Goal: Obtain resource: Download file/media

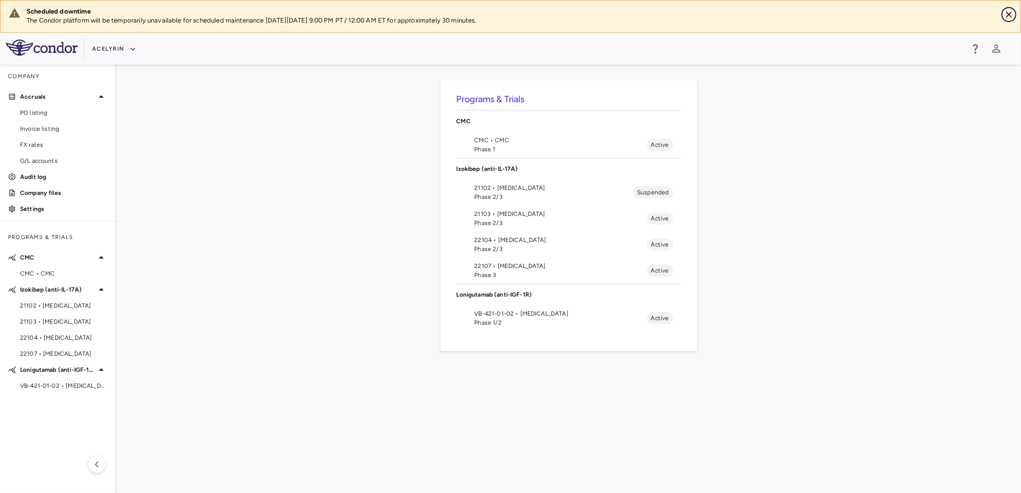
click at [1007, 13] on icon "Close" at bounding box center [1009, 15] width 10 height 10
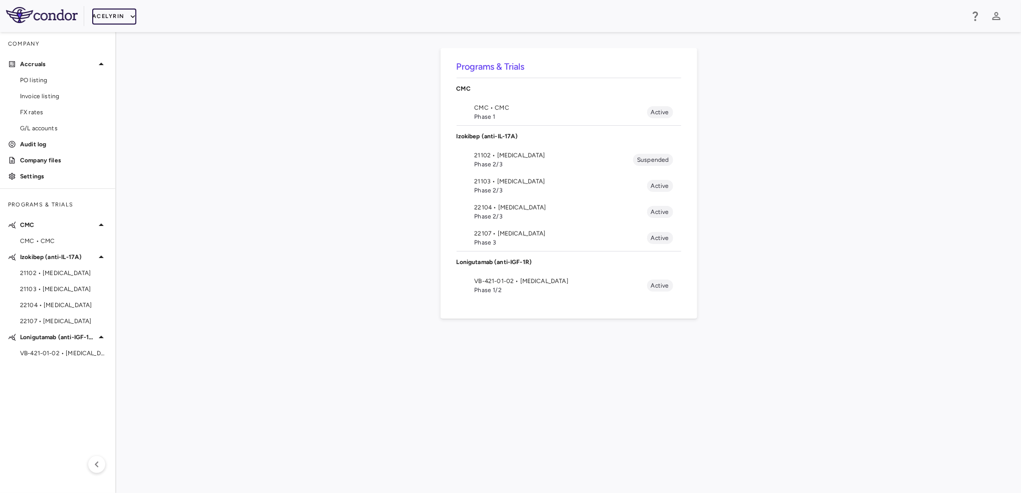
click at [129, 10] on button "Acelyrin" at bounding box center [114, 17] width 44 height 16
click at [132, 141] on li "IntraBio" at bounding box center [134, 140] width 84 height 15
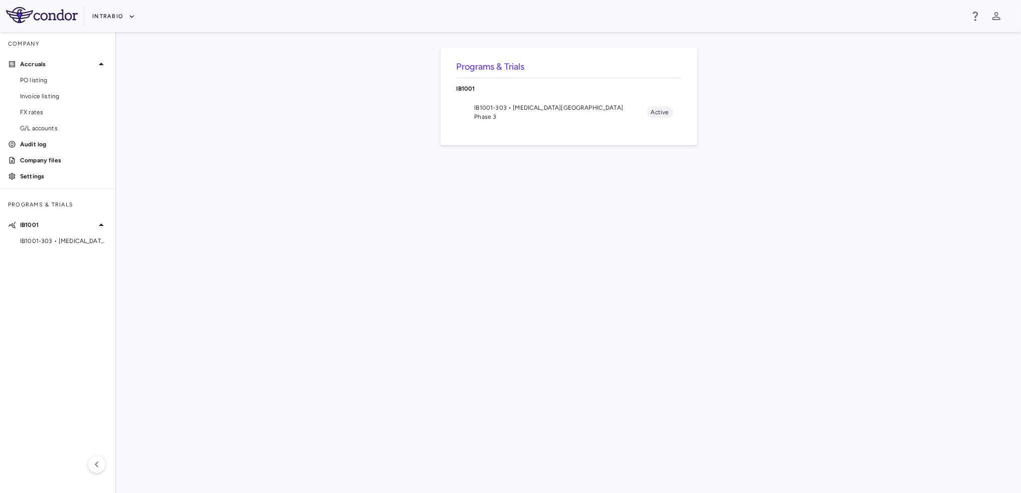
click at [480, 110] on span "IB1001-303 • Ataxia-Telangiectasia" at bounding box center [561, 107] width 172 height 9
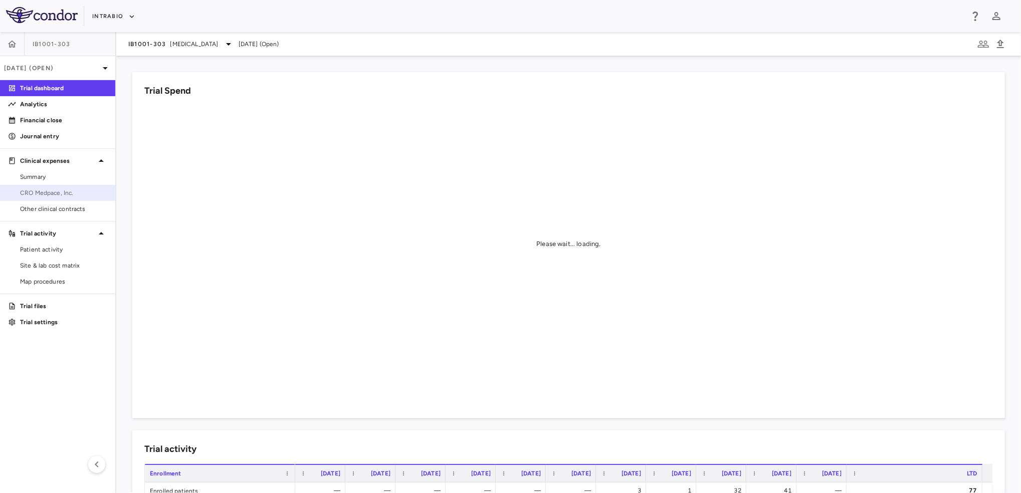
click at [65, 187] on link "CRO Medpace, Inc." at bounding box center [57, 192] width 115 height 15
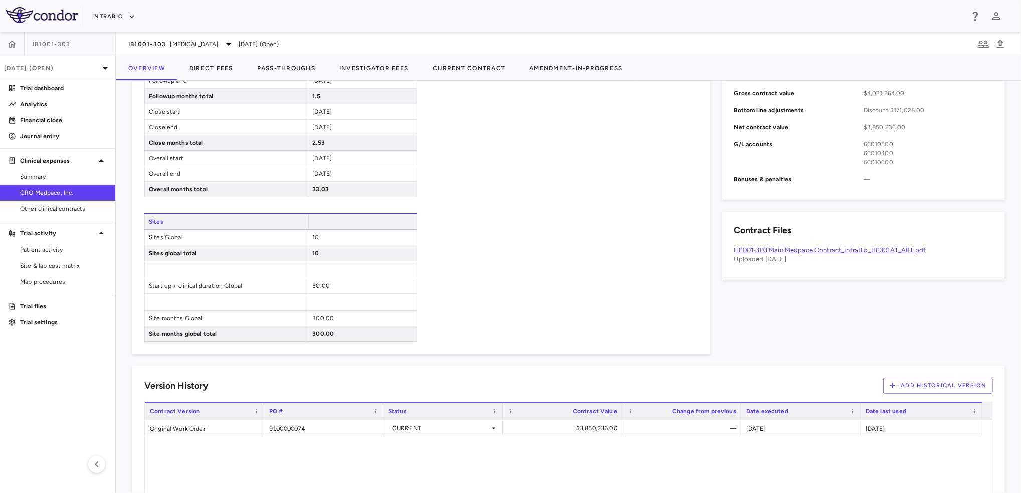
scroll to position [464, 0]
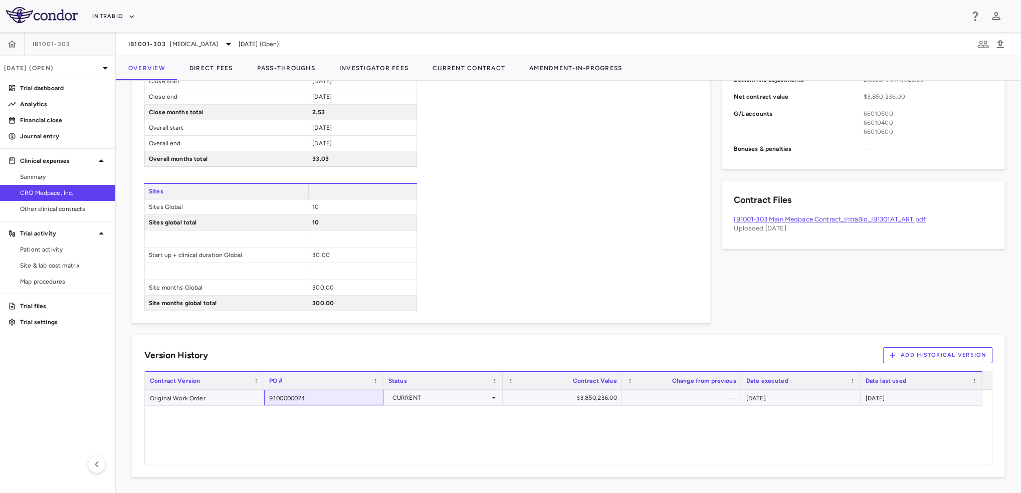
click at [273, 401] on div "9100000074" at bounding box center [323, 398] width 119 height 16
click at [461, 71] on button "Current Contract" at bounding box center [469, 68] width 97 height 24
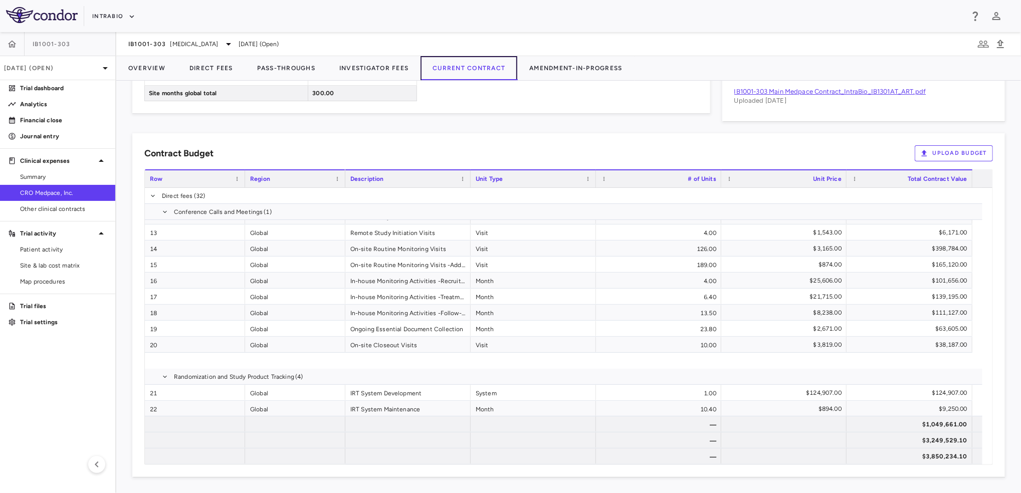
scroll to position [67, 0]
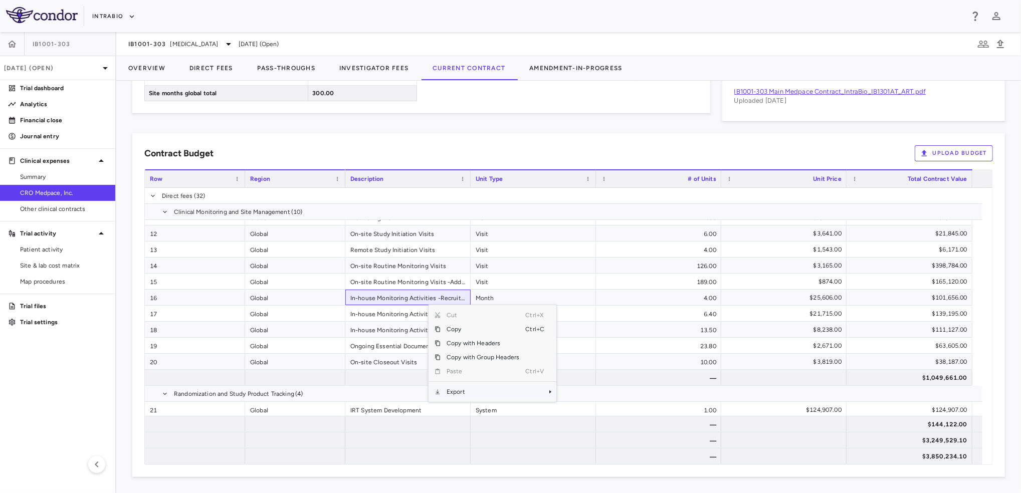
click at [514, 394] on span "Export" at bounding box center [483, 392] width 85 height 14
click at [586, 393] on span "CSV Export" at bounding box center [589, 395] width 47 height 14
click at [155, 72] on button "Overview" at bounding box center [146, 68] width 61 height 24
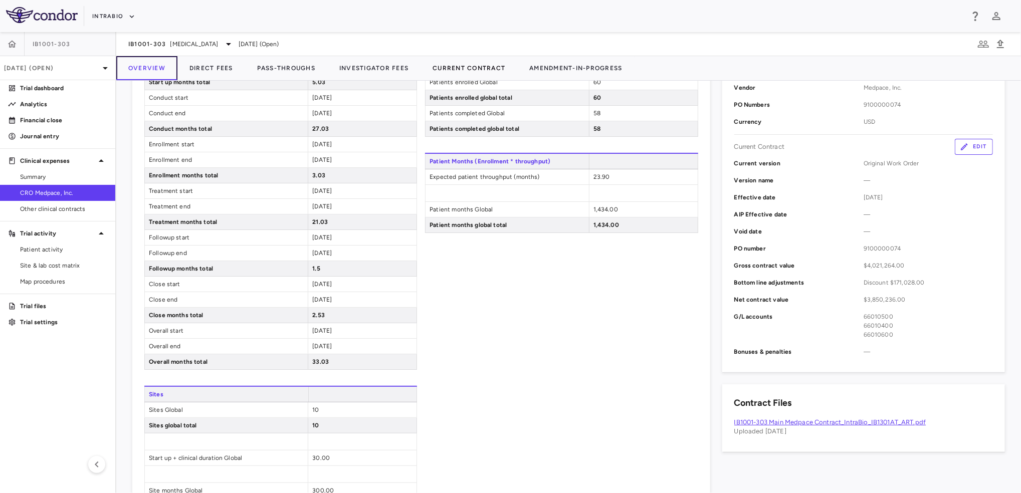
scroll to position [67, 0]
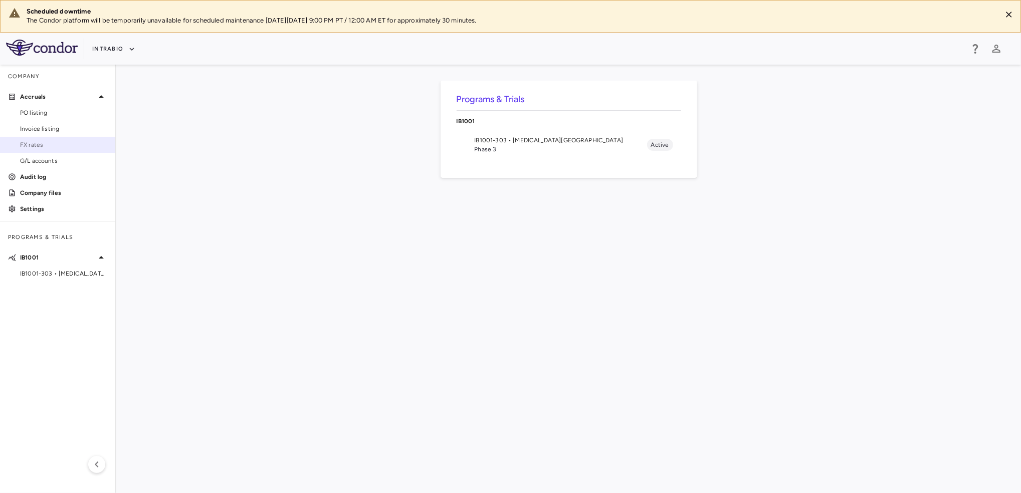
drag, startPoint x: 66, startPoint y: 141, endPoint x: 79, endPoint y: 141, distance: 13.5
click at [66, 141] on span "FX rates" at bounding box center [63, 144] width 87 height 9
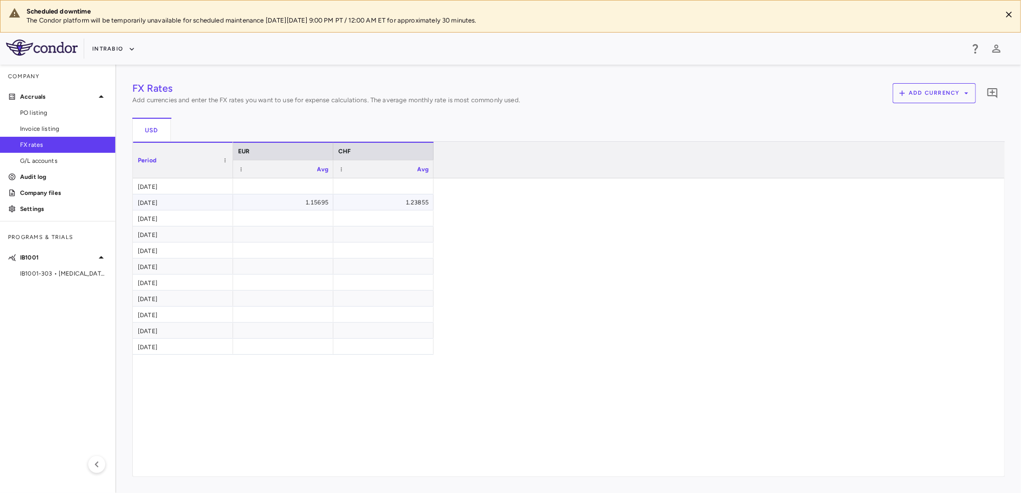
click at [219, 203] on div "[DATE]" at bounding box center [183, 202] width 100 height 16
click at [214, 185] on div "Jul 2025" at bounding box center [183, 186] width 100 height 16
click at [1013, 16] on icon "Close" at bounding box center [1009, 15] width 10 height 10
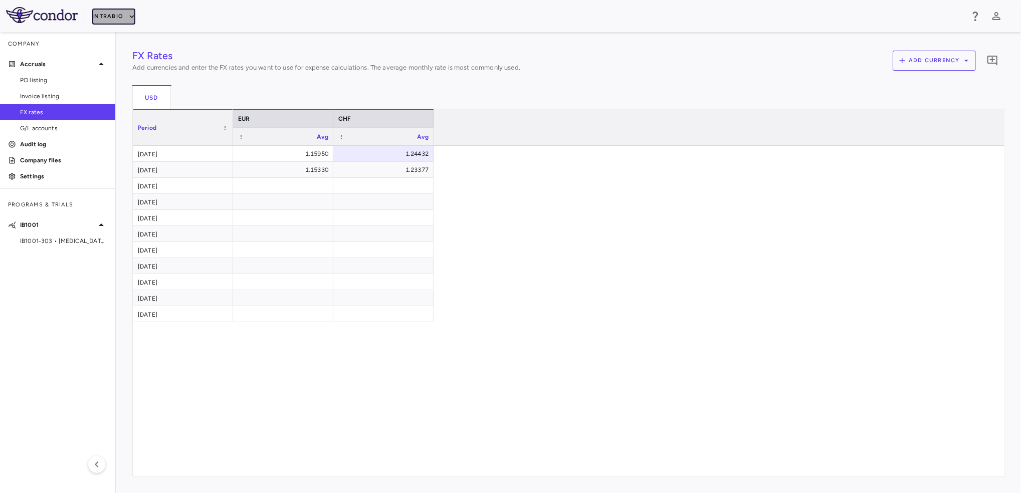
click at [131, 9] on button "IntraBio" at bounding box center [113, 17] width 43 height 16
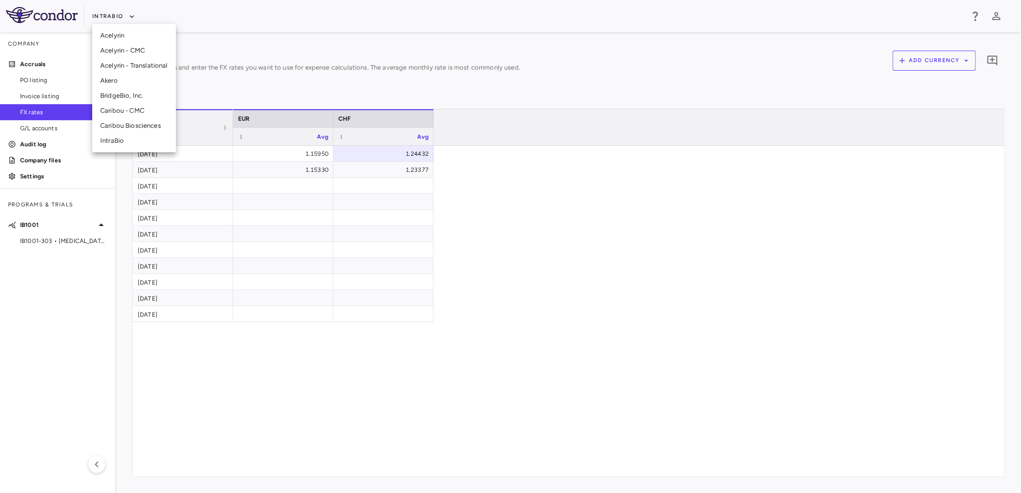
click at [126, 101] on li "BridgeBio, Inc." at bounding box center [134, 95] width 84 height 15
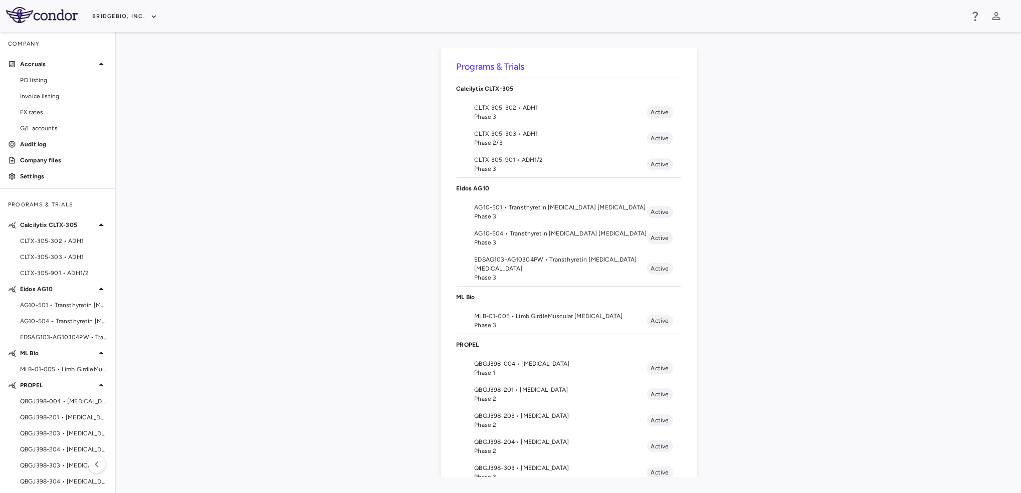
click at [527, 268] on span "EDSAG103-AG10304PW • Transthyretin Amyloid Cardiomyopathy" at bounding box center [561, 264] width 172 height 18
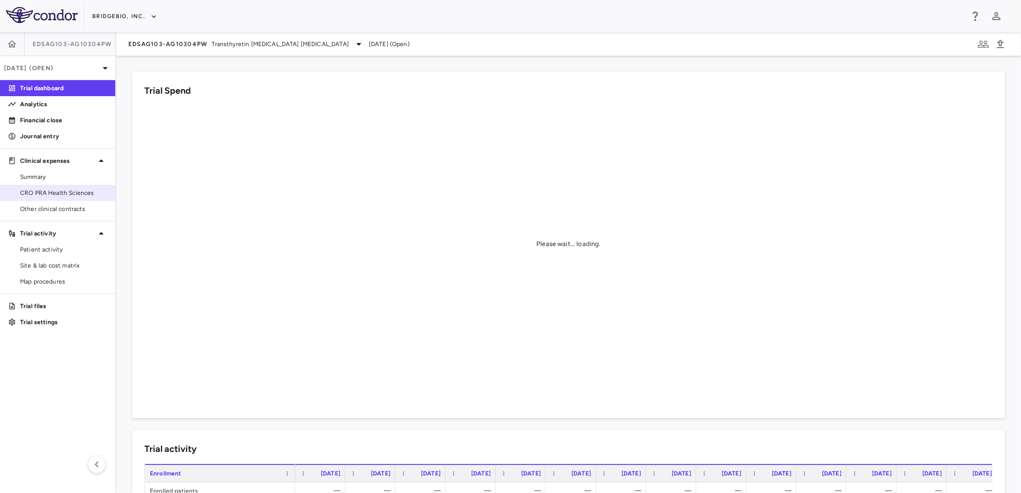
drag, startPoint x: 56, startPoint y: 190, endPoint x: 90, endPoint y: 191, distance: 34.1
click at [56, 190] on span "CRO PRA Health Sciences" at bounding box center [63, 192] width 87 height 9
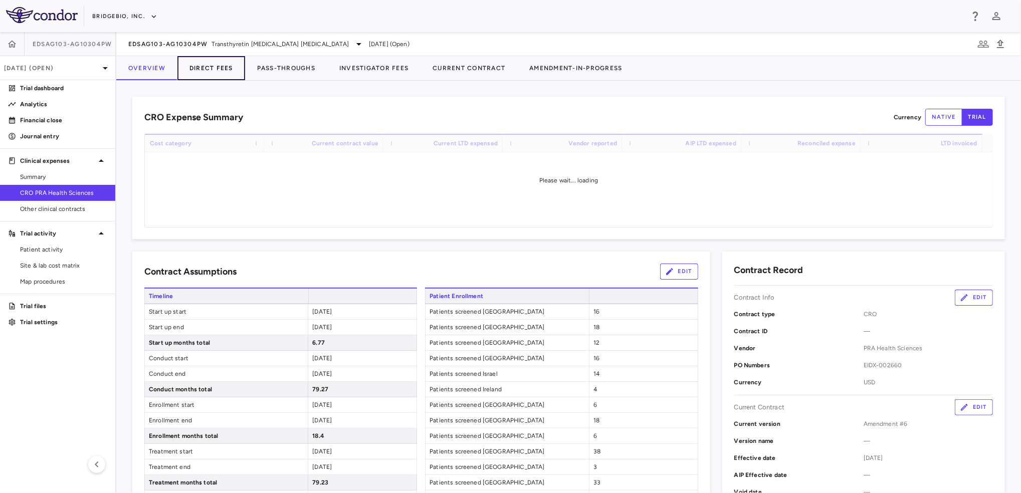
click at [205, 71] on button "Direct Fees" at bounding box center [211, 68] width 68 height 24
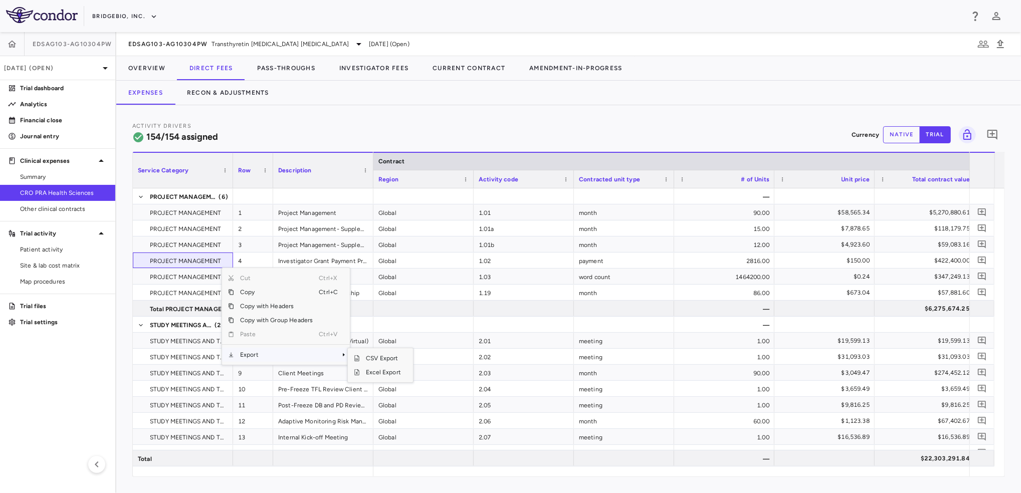
click at [285, 356] on span "Export" at bounding box center [276, 355] width 85 height 14
click at [370, 354] on span "CSV Export" at bounding box center [383, 358] width 47 height 14
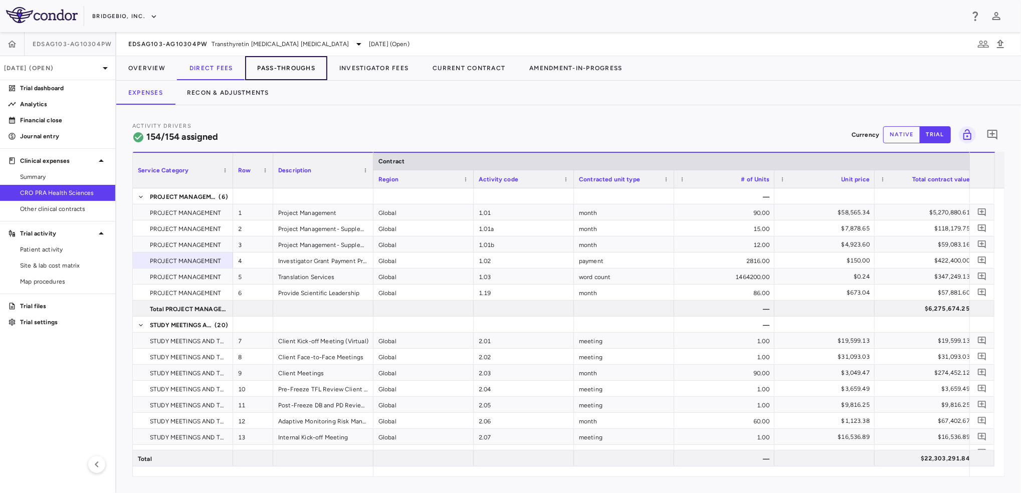
click at [285, 73] on button "Pass-Throughs" at bounding box center [286, 68] width 82 height 24
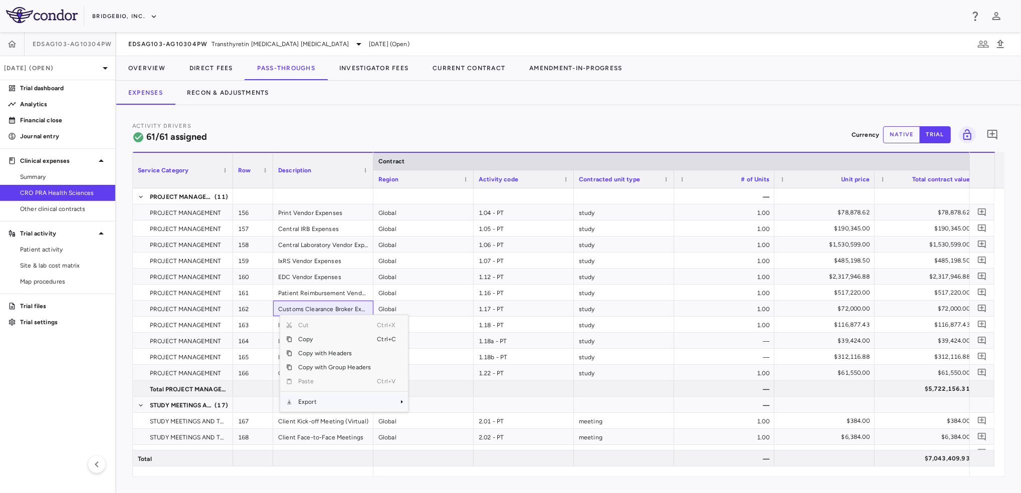
click at [346, 401] on span "Export" at bounding box center [334, 402] width 85 height 14
click at [443, 406] on span "CSV Export" at bounding box center [441, 406] width 47 height 14
